Goal: Task Accomplishment & Management: Manage account settings

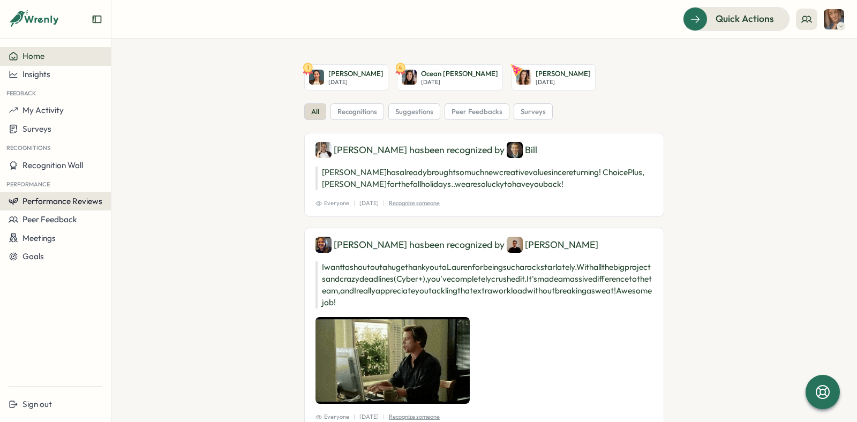
click at [65, 205] on span "Performance Reviews" at bounding box center [62, 201] width 80 height 10
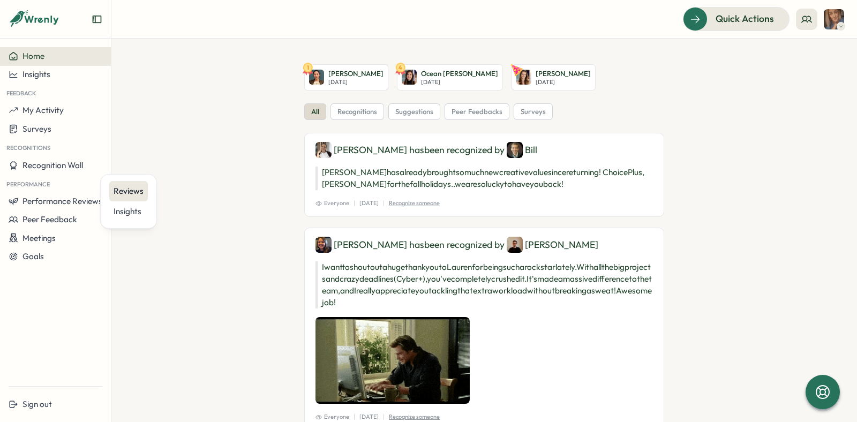
click at [132, 191] on div "Reviews" at bounding box center [129, 191] width 30 height 12
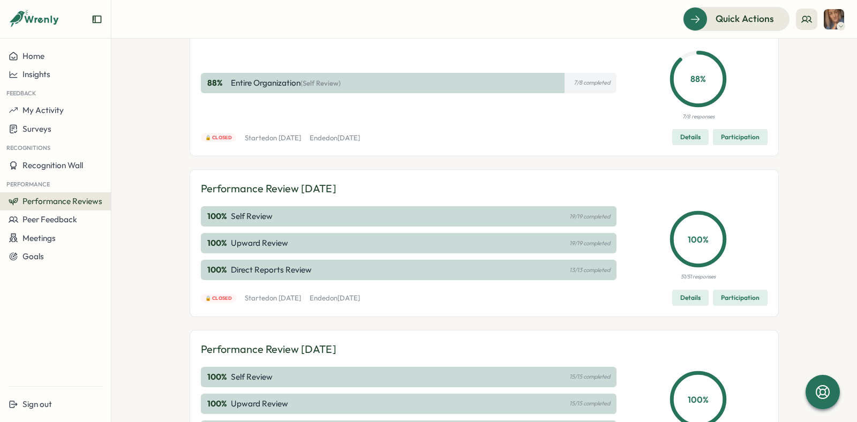
scroll to position [90, 0]
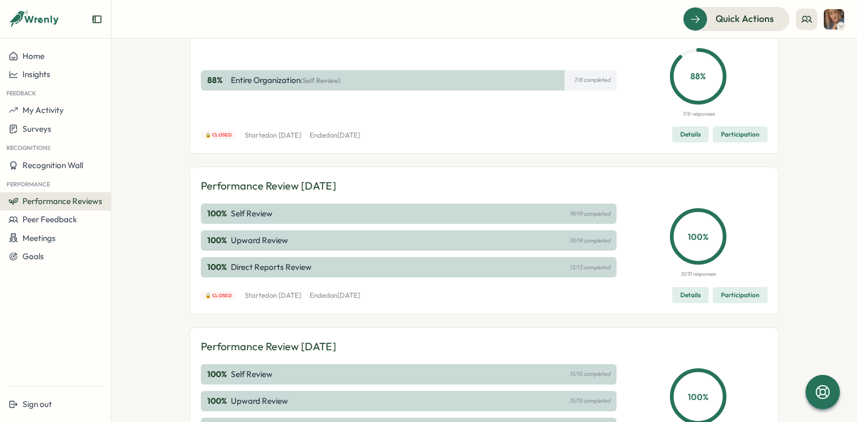
click at [688, 292] on span "Details" at bounding box center [690, 295] width 20 height 15
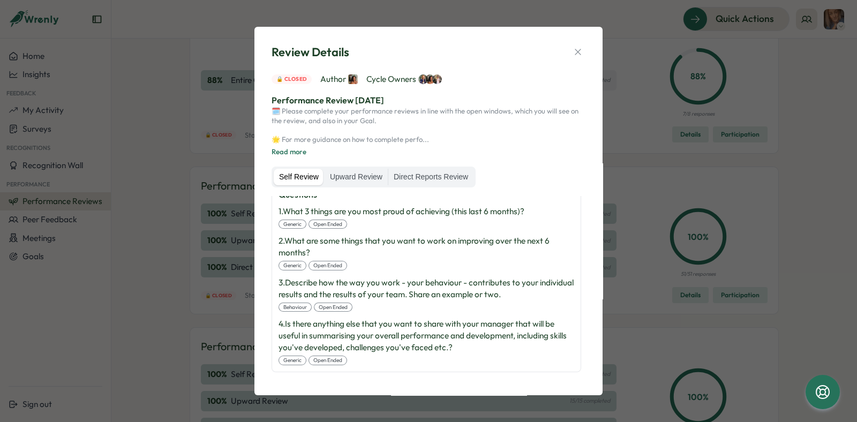
scroll to position [0, 0]
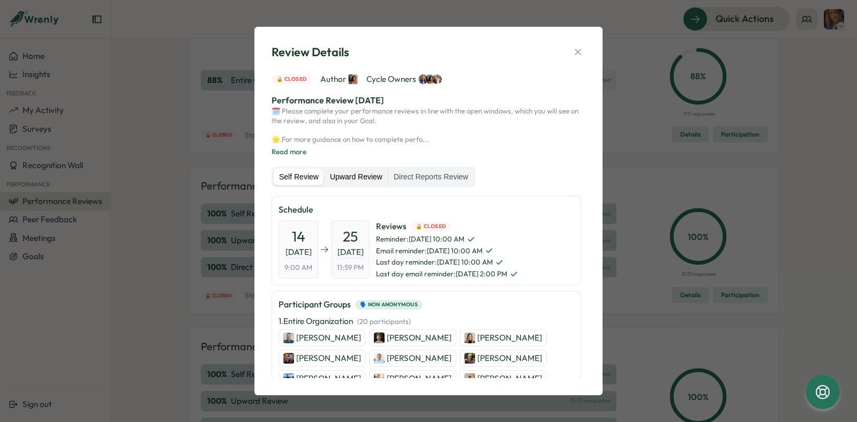
click at [358, 177] on label "Upward Review" at bounding box center [356, 177] width 63 height 17
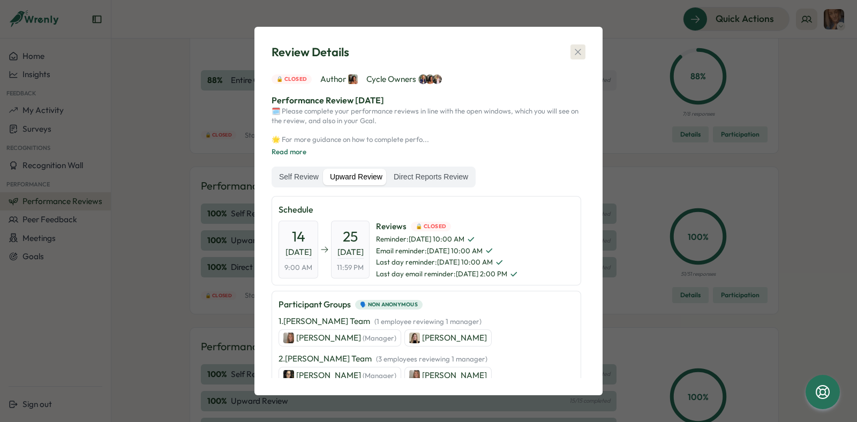
click at [581, 50] on icon "button" at bounding box center [577, 52] width 11 height 11
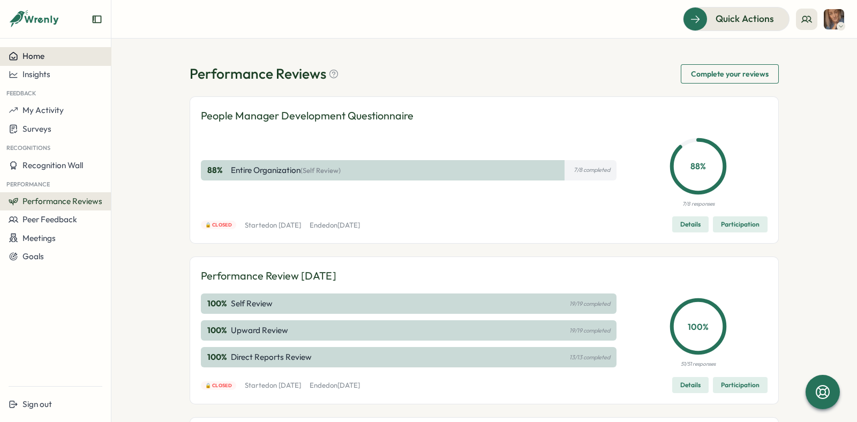
click at [41, 61] on span "Home" at bounding box center [33, 56] width 22 height 10
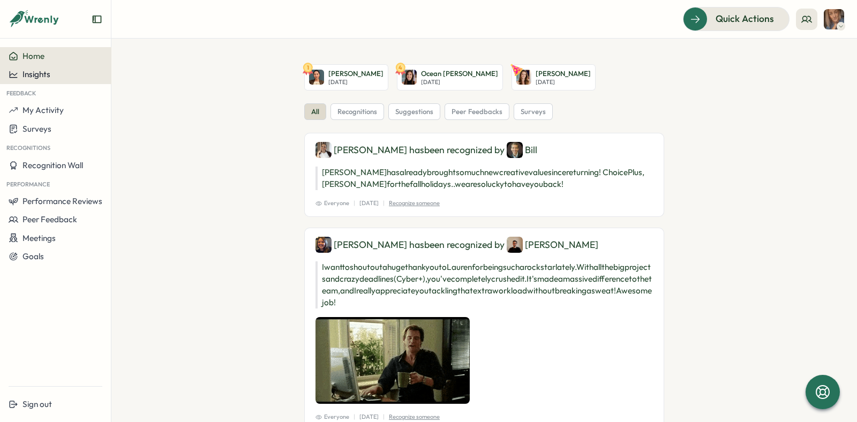
click at [55, 82] on button "Insights" at bounding box center [55, 74] width 111 height 18
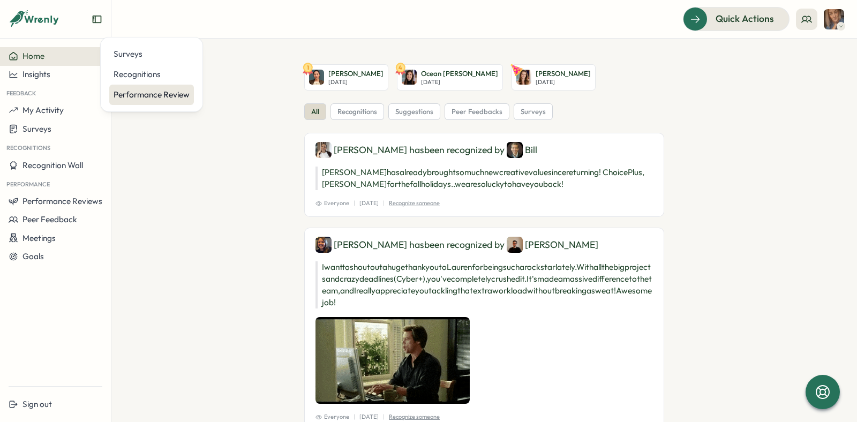
click at [139, 87] on div "Performance Review" at bounding box center [151, 95] width 85 height 20
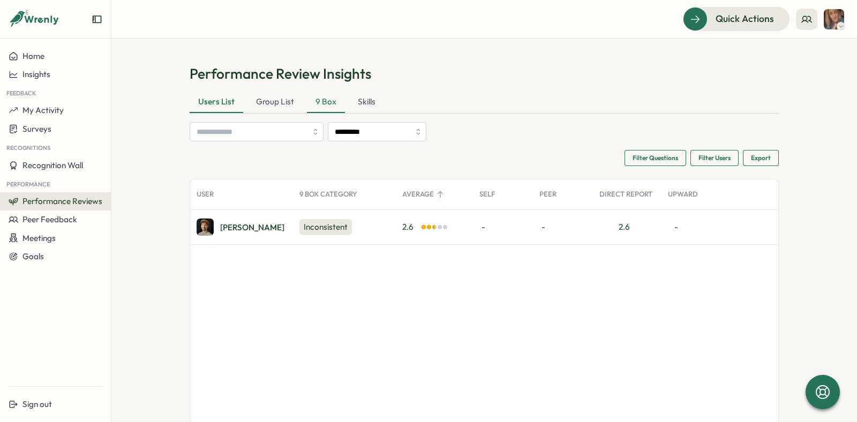
click at [319, 103] on div "9 Box" at bounding box center [326, 102] width 38 height 21
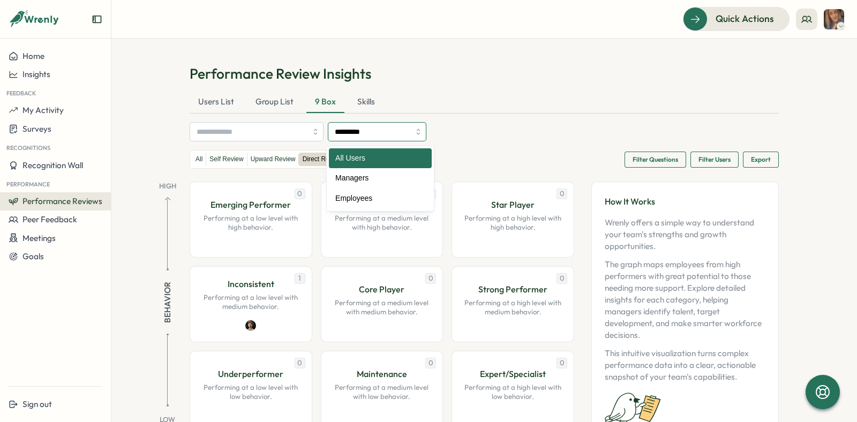
click at [348, 131] on input "*********" at bounding box center [377, 131] width 99 height 19
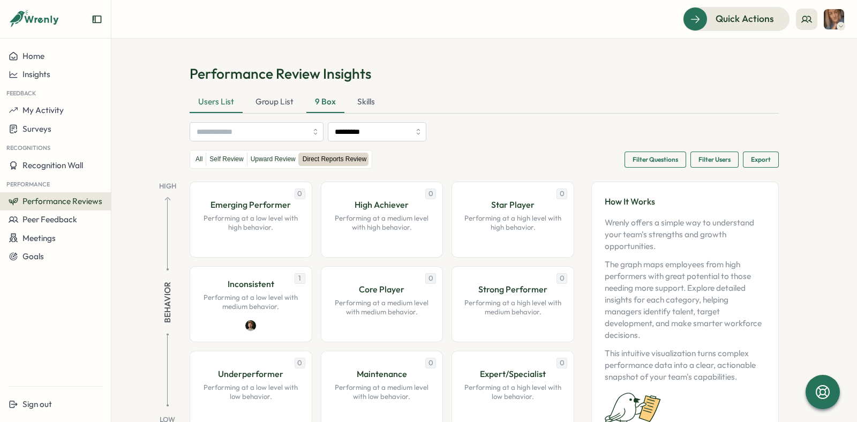
click at [211, 112] on div "Users List" at bounding box center [216, 102] width 53 height 21
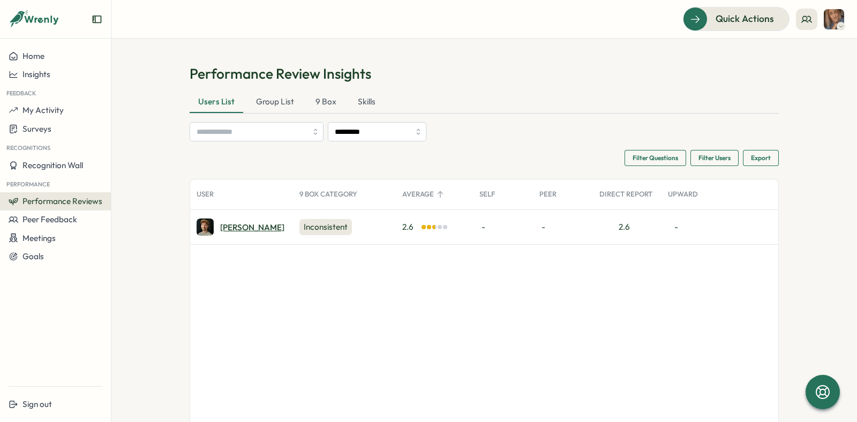
click at [220, 229] on div "[PERSON_NAME]" at bounding box center [252, 227] width 64 height 8
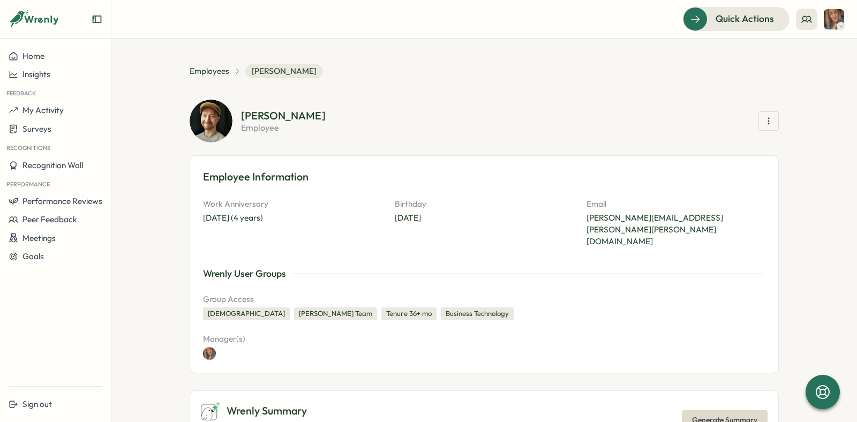
click at [100, 21] on icon "Expand sidebar" at bounding box center [97, 19] width 11 height 11
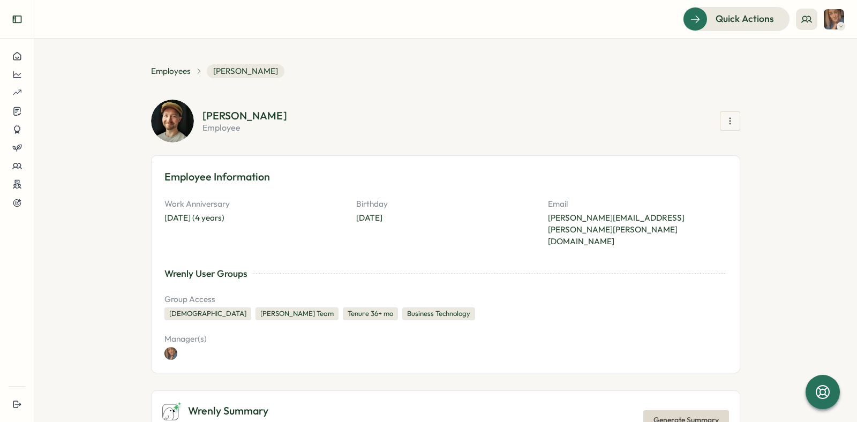
click at [16, 24] on icon "Expand sidebar" at bounding box center [17, 19] width 11 height 11
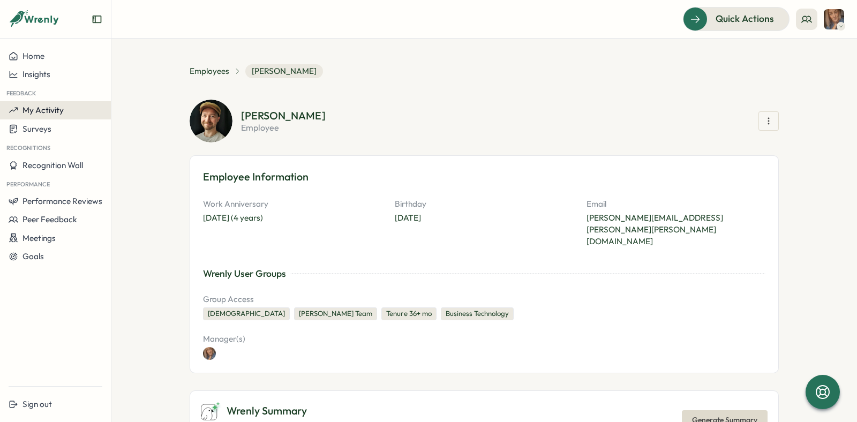
click at [41, 110] on span "My Activity" at bounding box center [42, 110] width 41 height 10
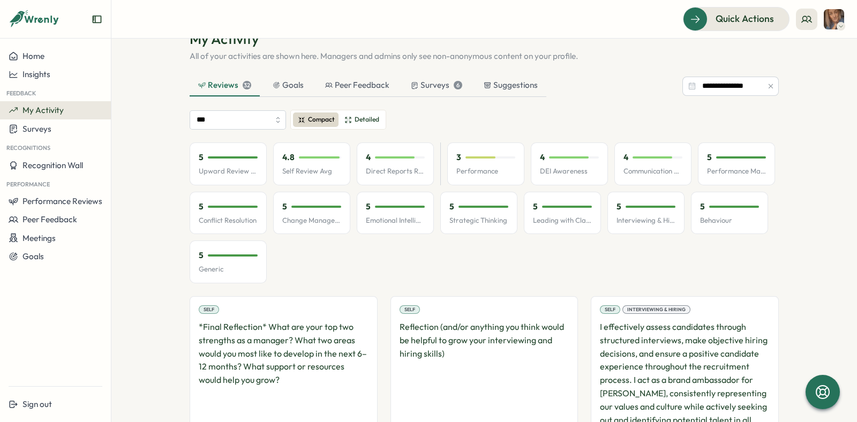
scroll to position [35, 0]
click at [432, 80] on div "Surveys 6" at bounding box center [436, 85] width 51 height 12
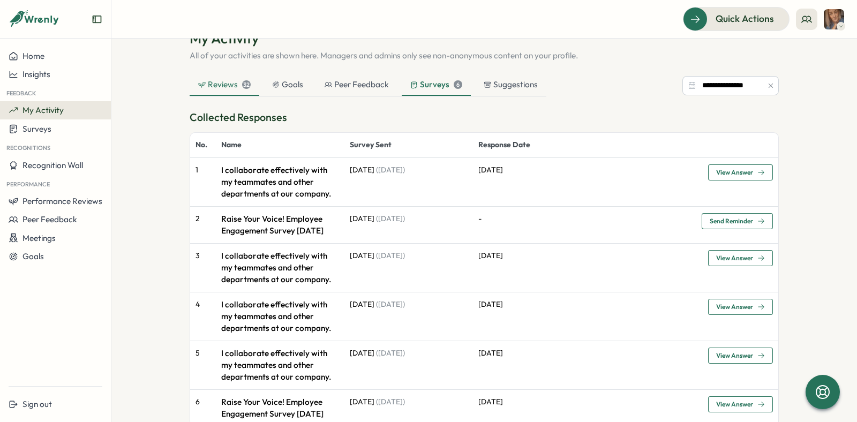
click at [216, 90] on div "Reviews 32" at bounding box center [224, 85] width 52 height 12
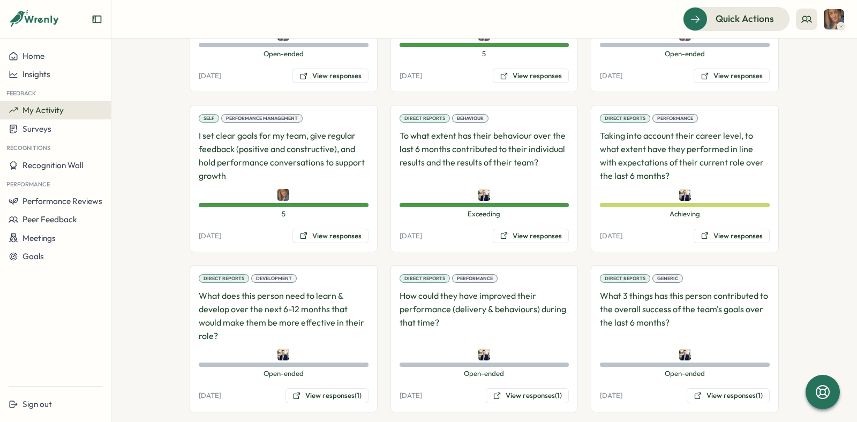
scroll to position [1240, 0]
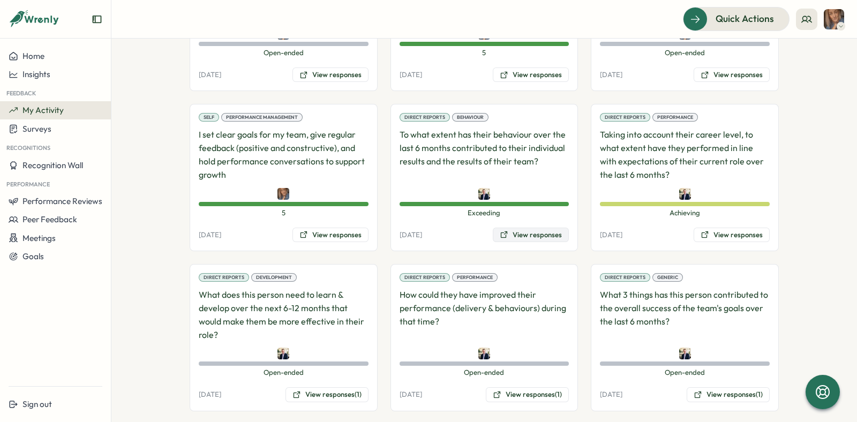
click at [536, 236] on button "View responses" at bounding box center [531, 235] width 76 height 15
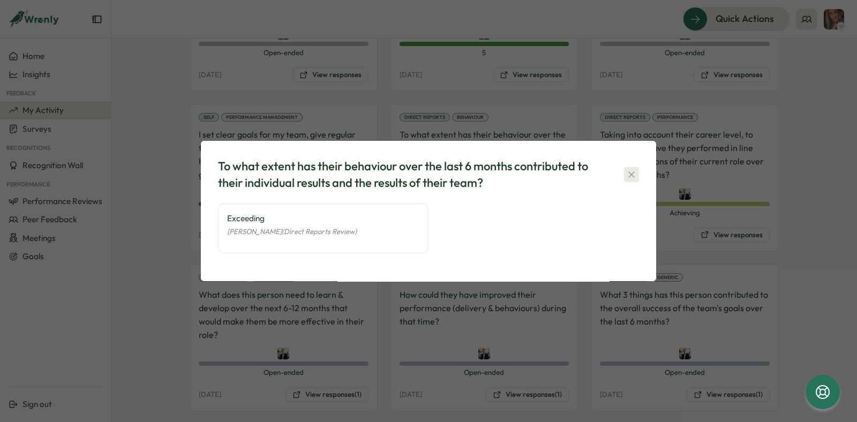
click at [628, 172] on icon "button" at bounding box center [631, 174] width 11 height 11
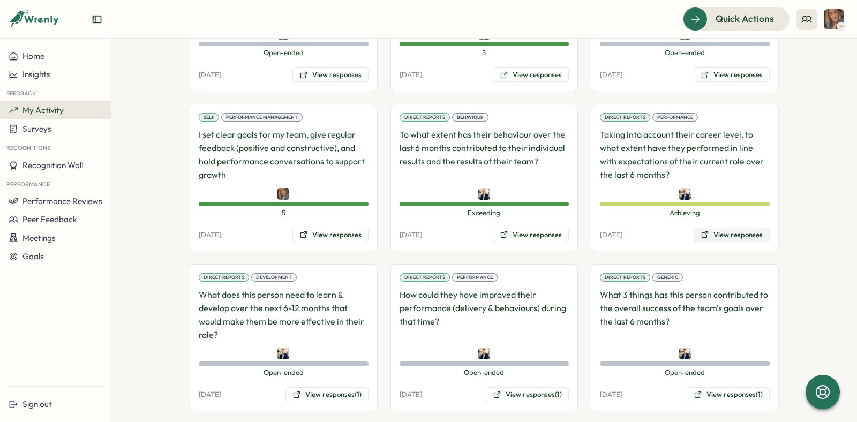
click at [721, 228] on button "View responses" at bounding box center [731, 235] width 76 height 15
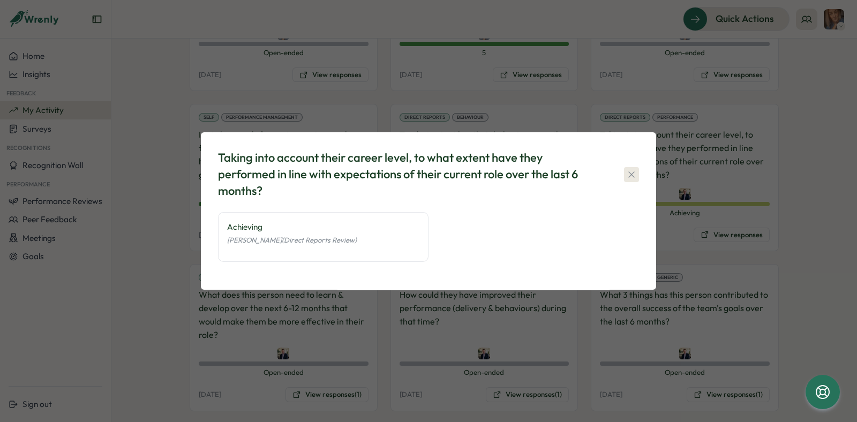
click at [628, 174] on icon "button" at bounding box center [631, 174] width 11 height 11
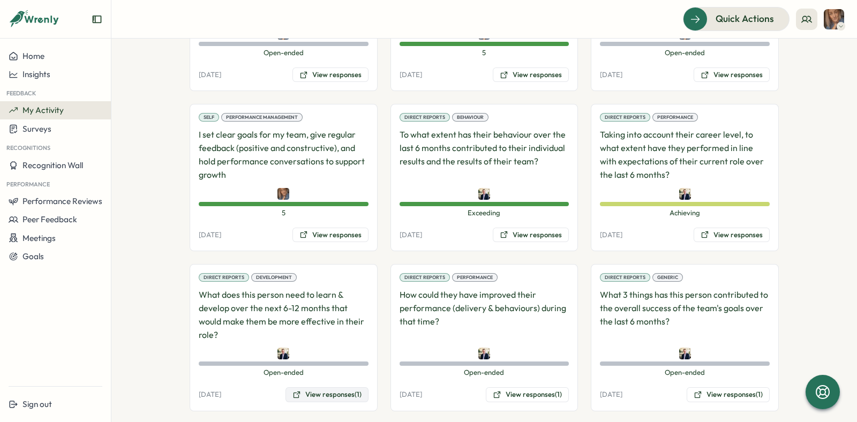
click at [342, 387] on button "View responses (1)" at bounding box center [326, 394] width 83 height 15
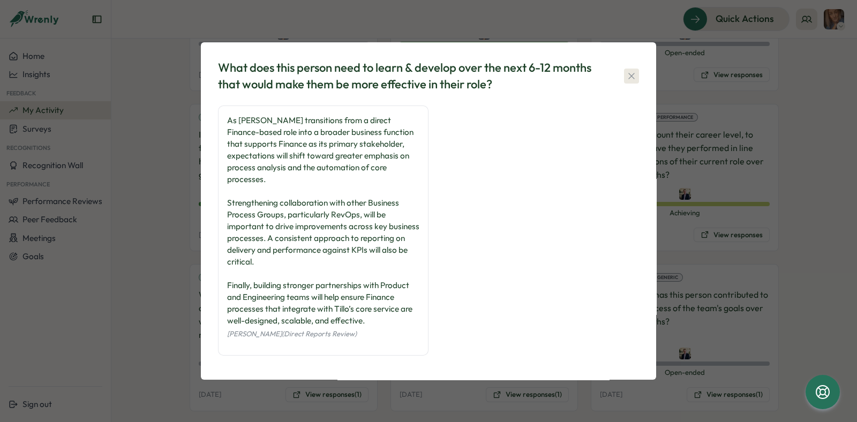
click at [629, 79] on icon "button" at bounding box center [631, 76] width 6 height 6
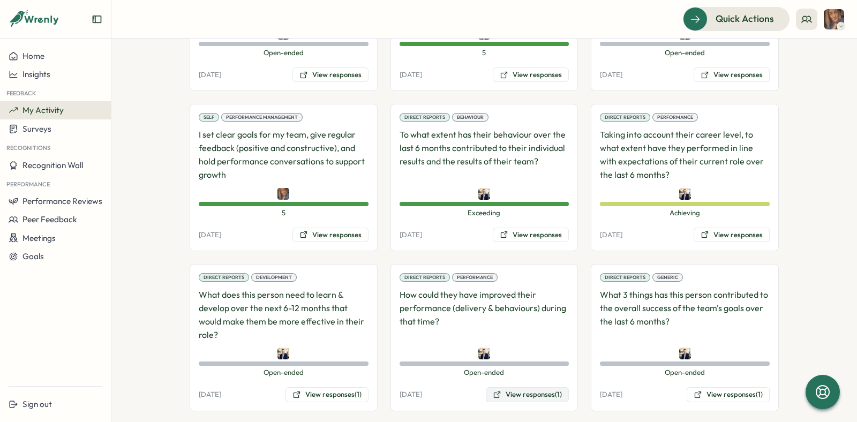
click at [541, 388] on button "View responses (1)" at bounding box center [527, 394] width 83 height 15
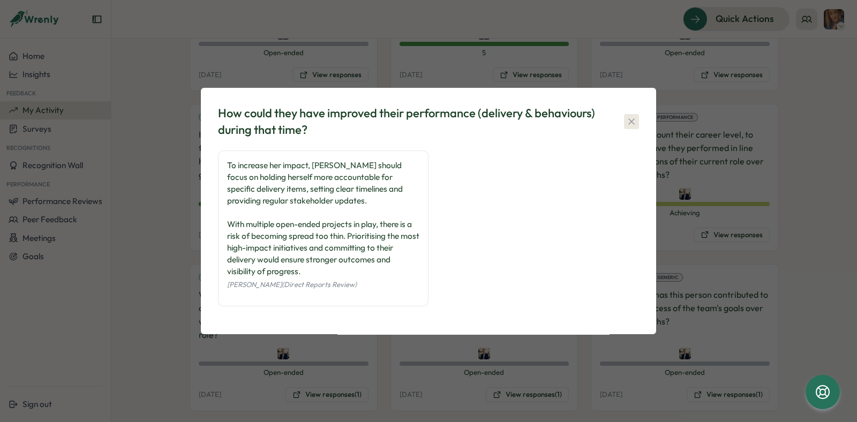
click at [631, 120] on icon "button" at bounding box center [631, 121] width 11 height 11
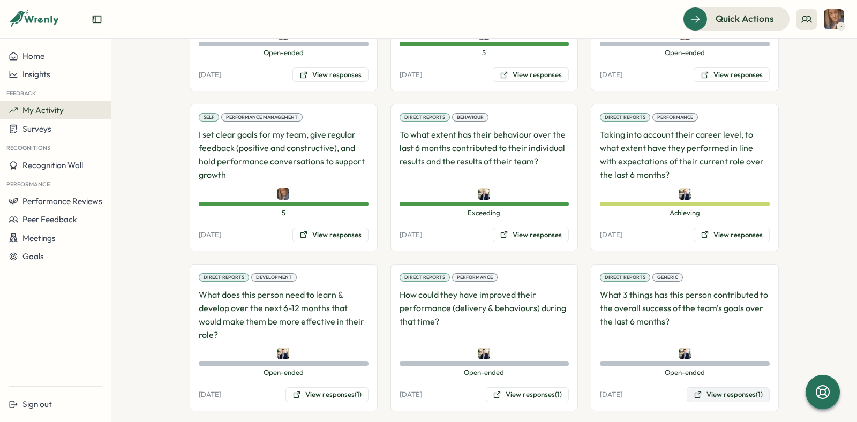
click at [714, 387] on button "View responses (1)" at bounding box center [727, 394] width 83 height 15
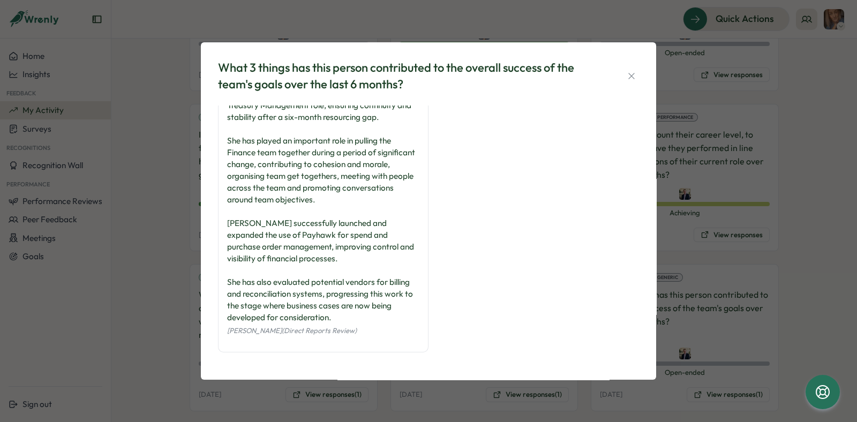
scroll to position [27, 0]
click at [629, 76] on icon "button" at bounding box center [631, 76] width 11 height 11
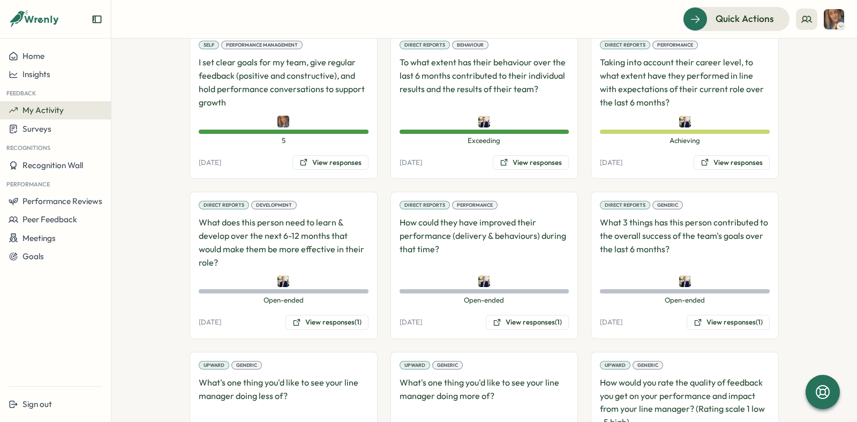
scroll to position [1019, 0]
